Goal: Download file/media

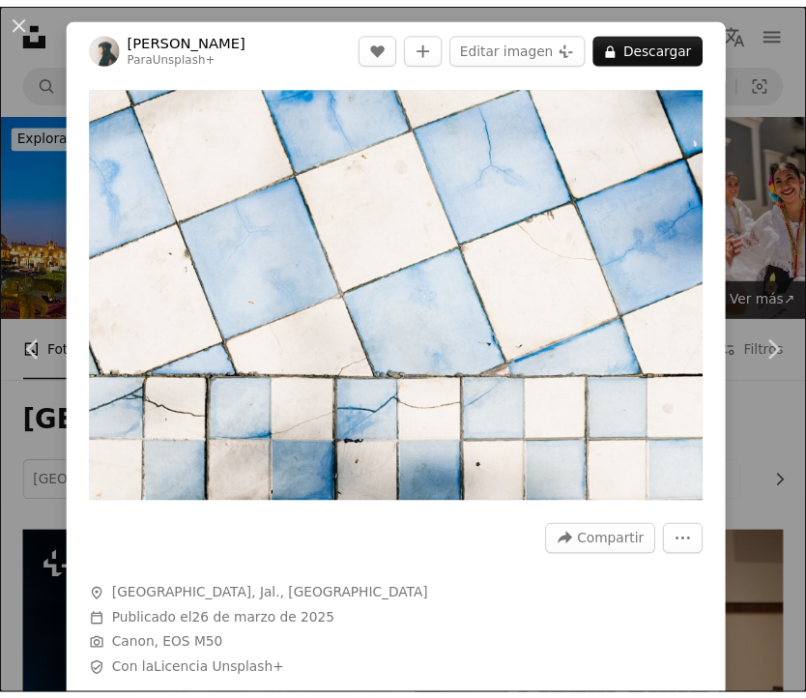
scroll to position [5988, 0]
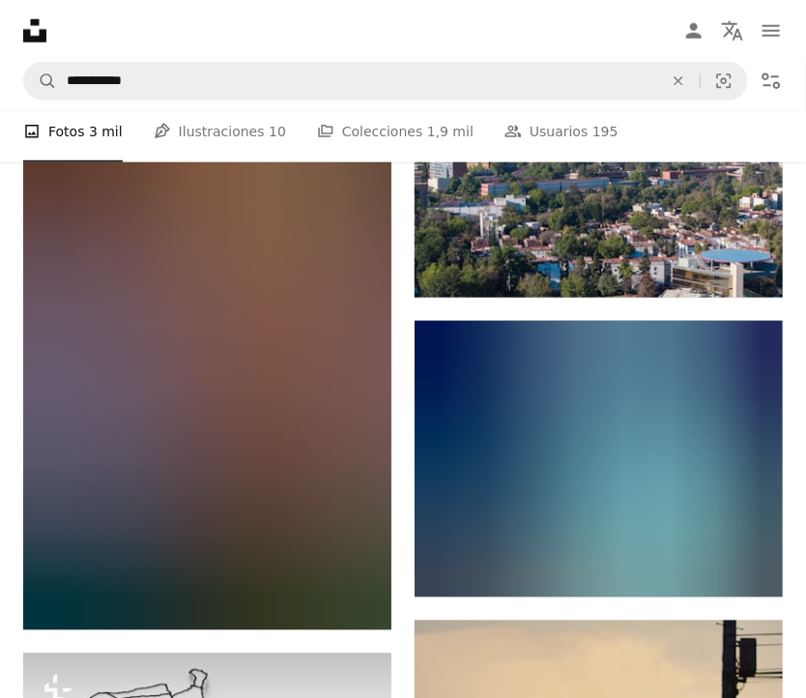
scroll to position [46395, 0]
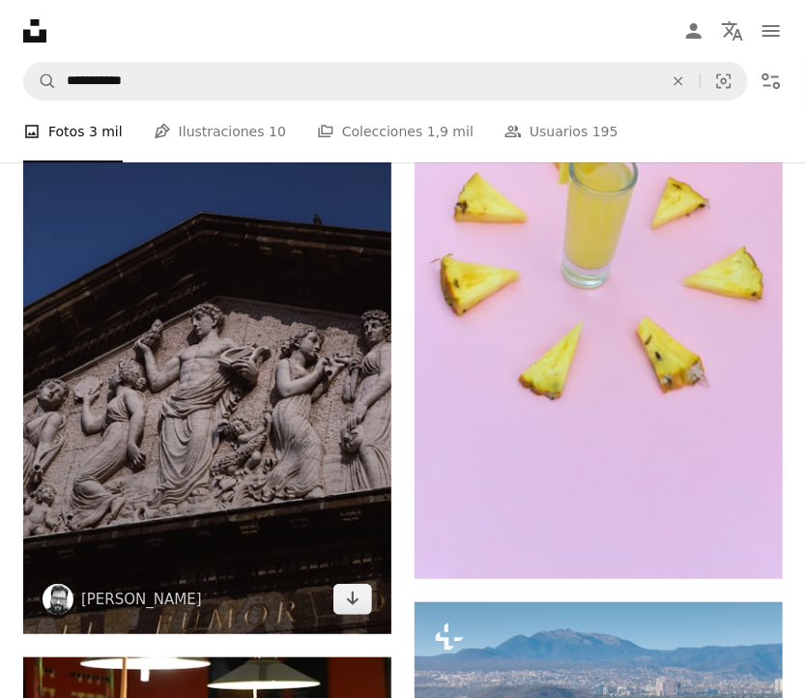
click at [257, 361] on img at bounding box center [207, 358] width 368 height 553
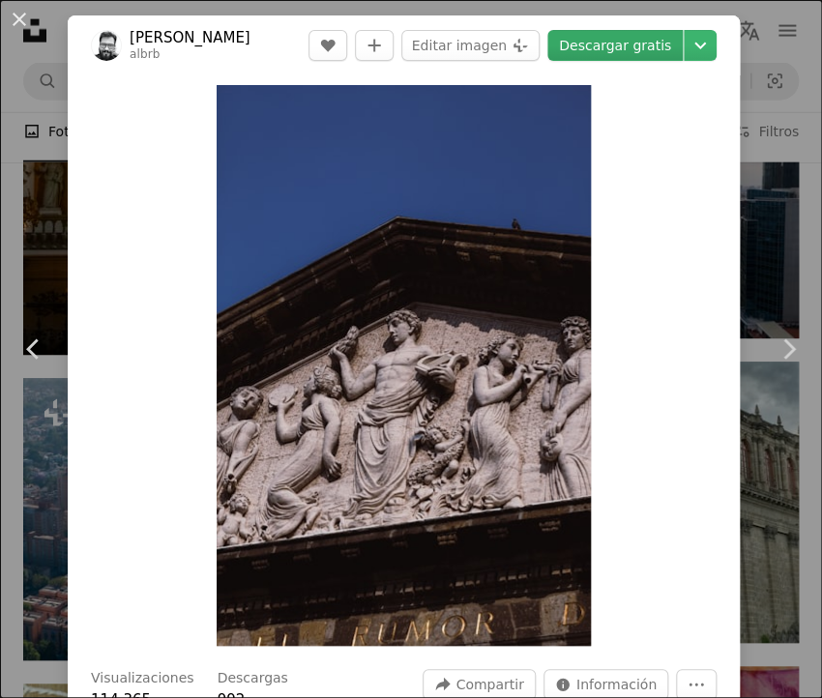
click at [592, 52] on link "Descargar gratis" at bounding box center [614, 45] width 135 height 31
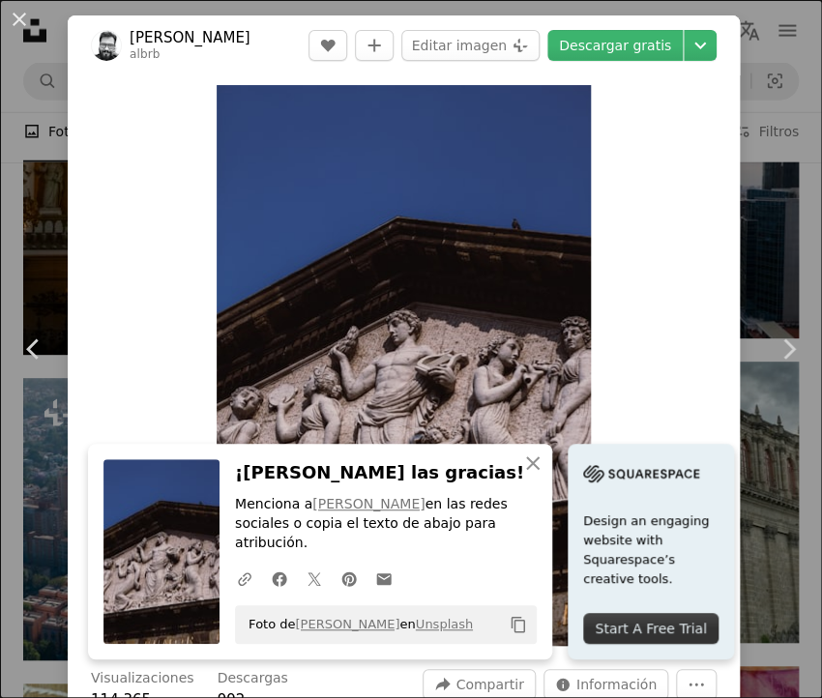
click at [12, 187] on div "An X shape Chevron left Chevron right An X shape Cerrar ¡[PERSON_NAME] las grac…" at bounding box center [411, 349] width 822 height 698
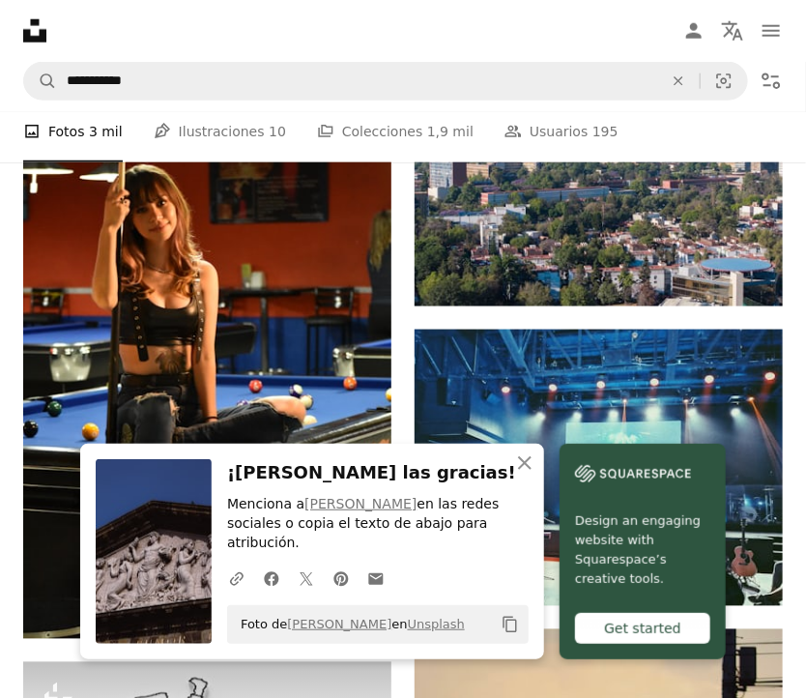
scroll to position [46975, 0]
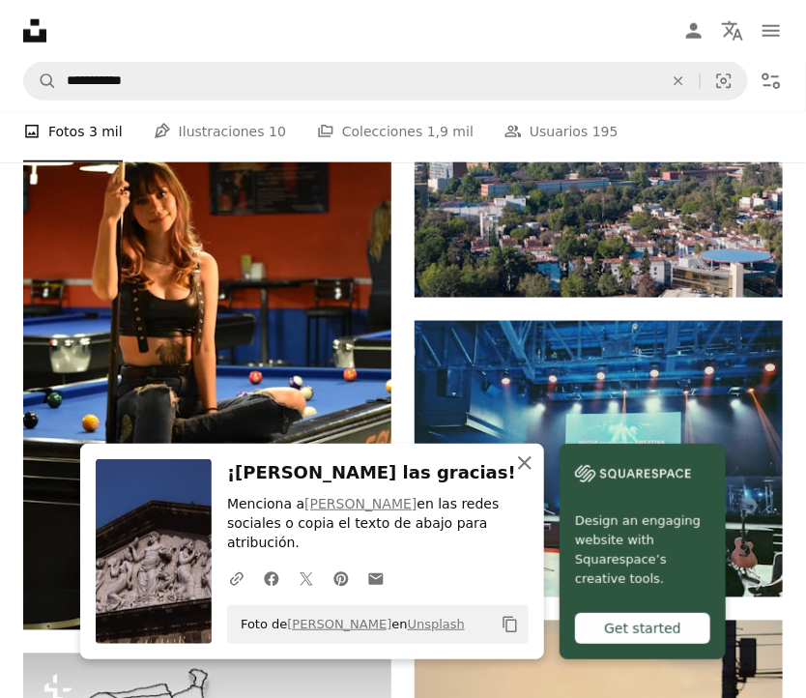
click at [522, 475] on icon "An X shape" at bounding box center [524, 462] width 23 height 23
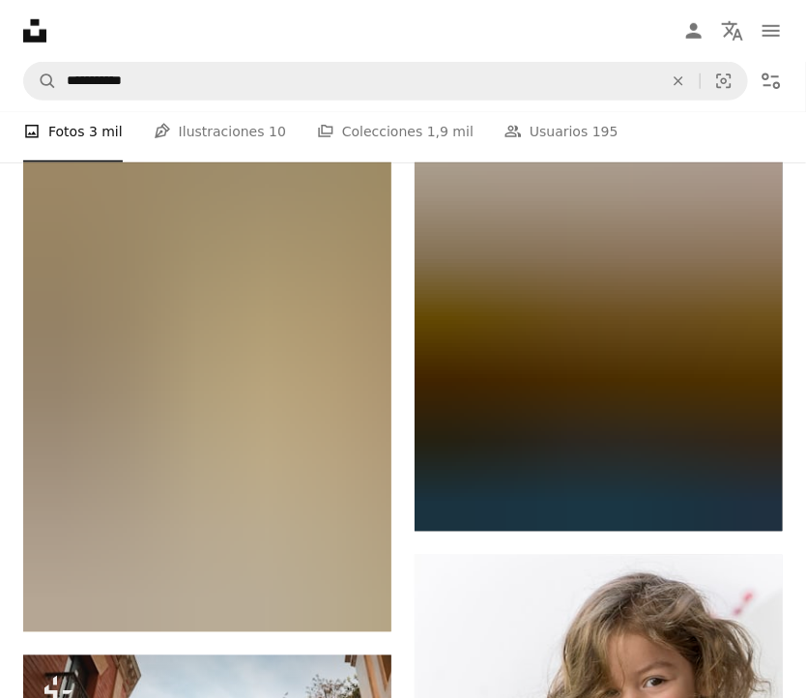
scroll to position [61089, 0]
